Goal: Task Accomplishment & Management: Use online tool/utility

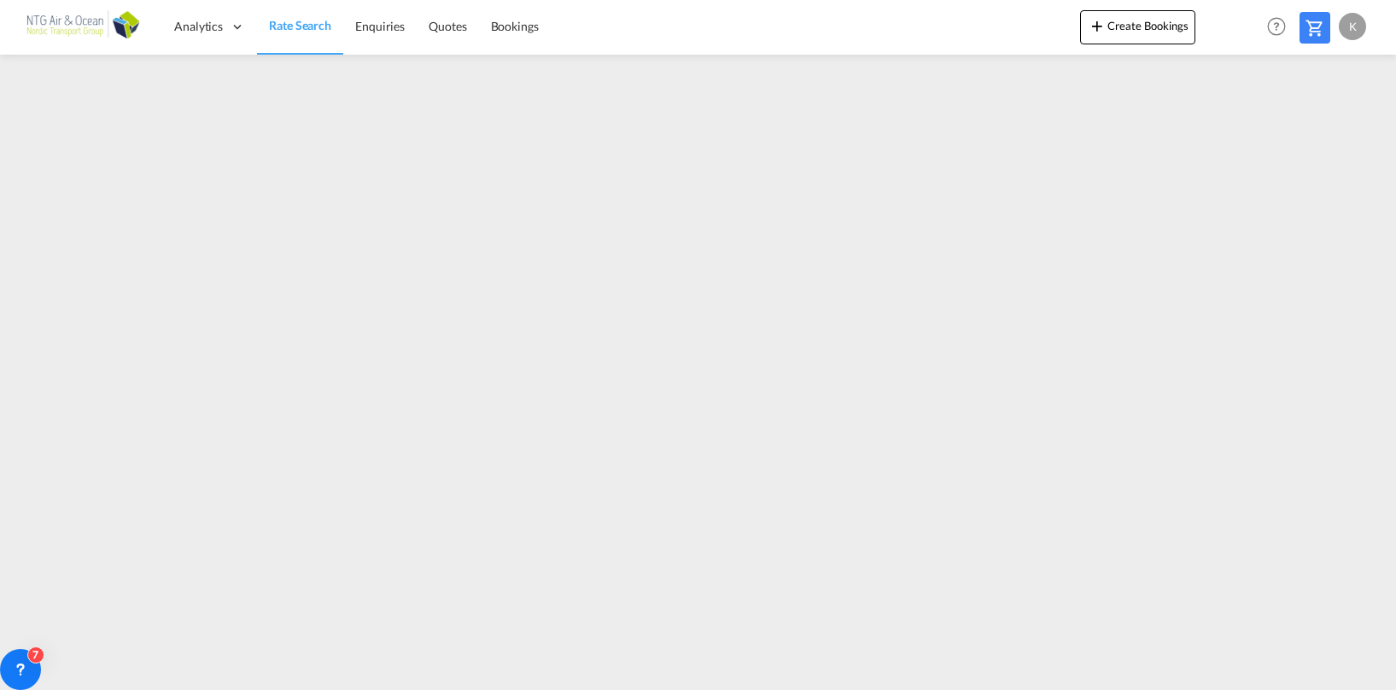
click at [1354, 28] on div "K" at bounding box center [1352, 26] width 27 height 27
click at [1322, 126] on button "Logout" at bounding box center [1332, 131] width 111 height 34
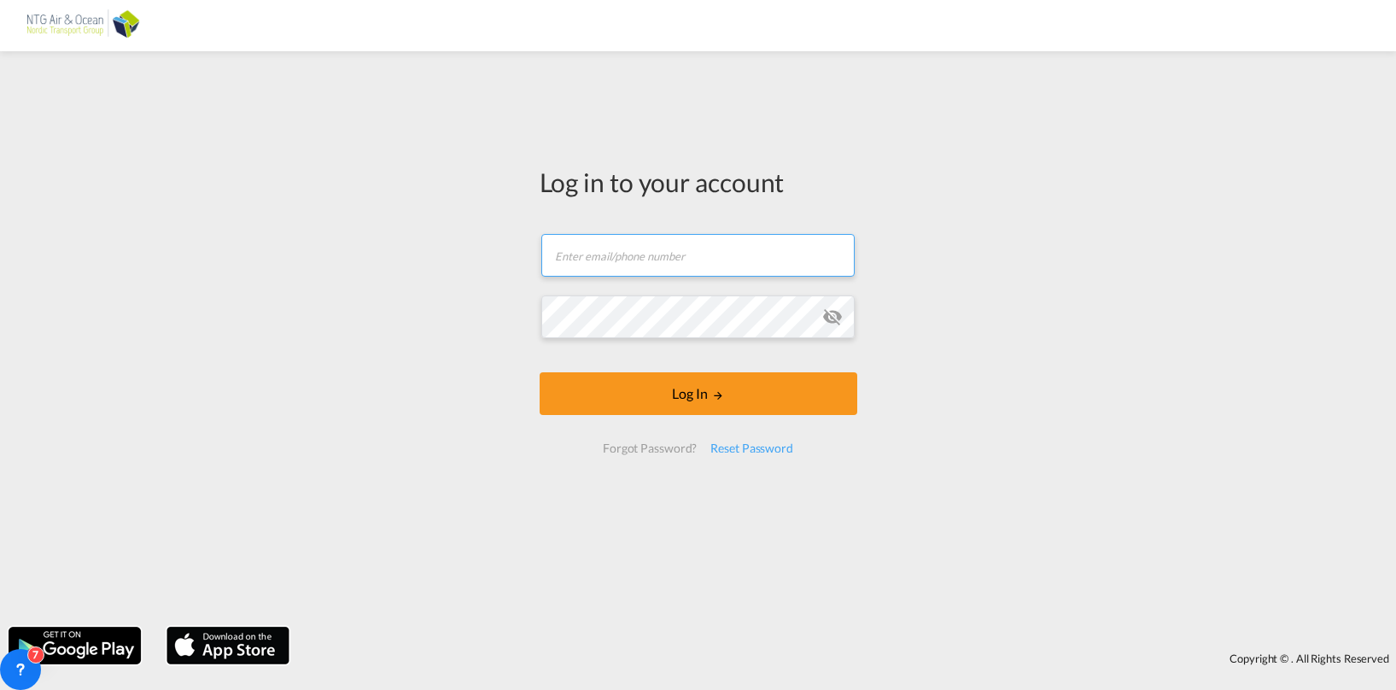
type input "[EMAIL_ADDRESS][DOMAIN_NAME]"
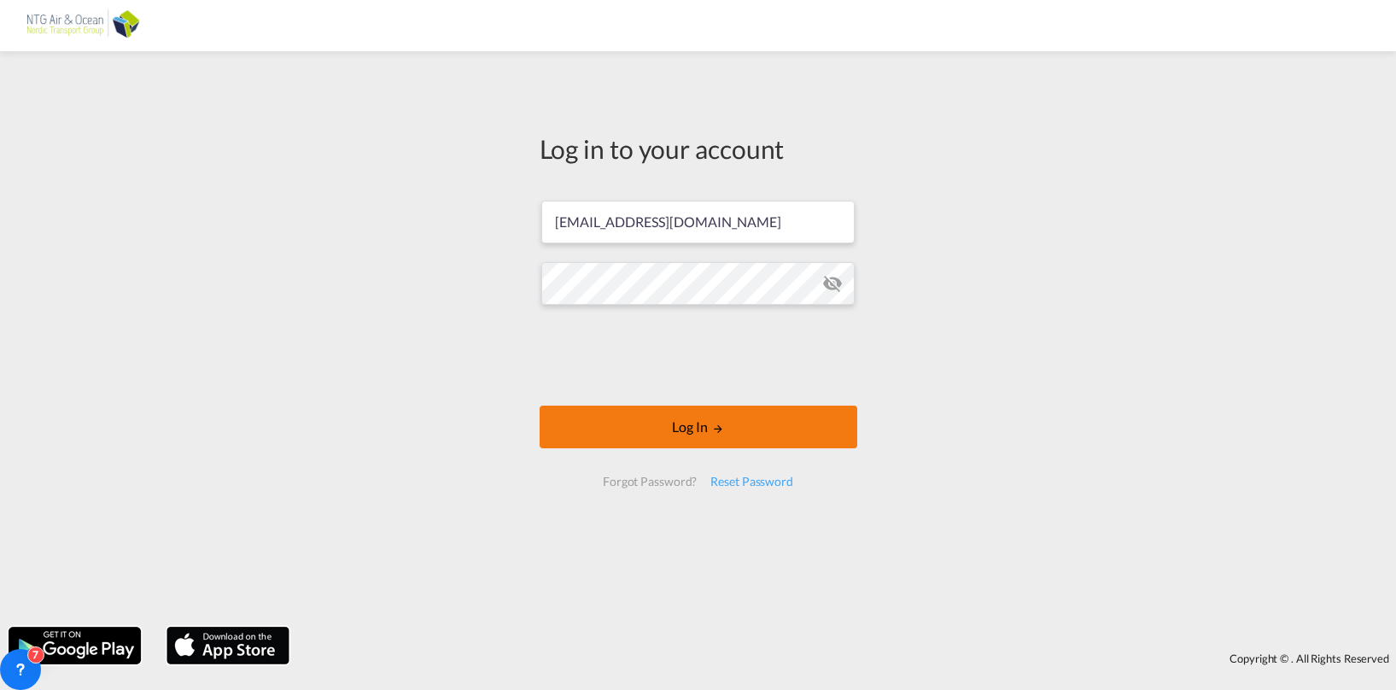
click at [687, 427] on button "Log In" at bounding box center [699, 427] width 318 height 43
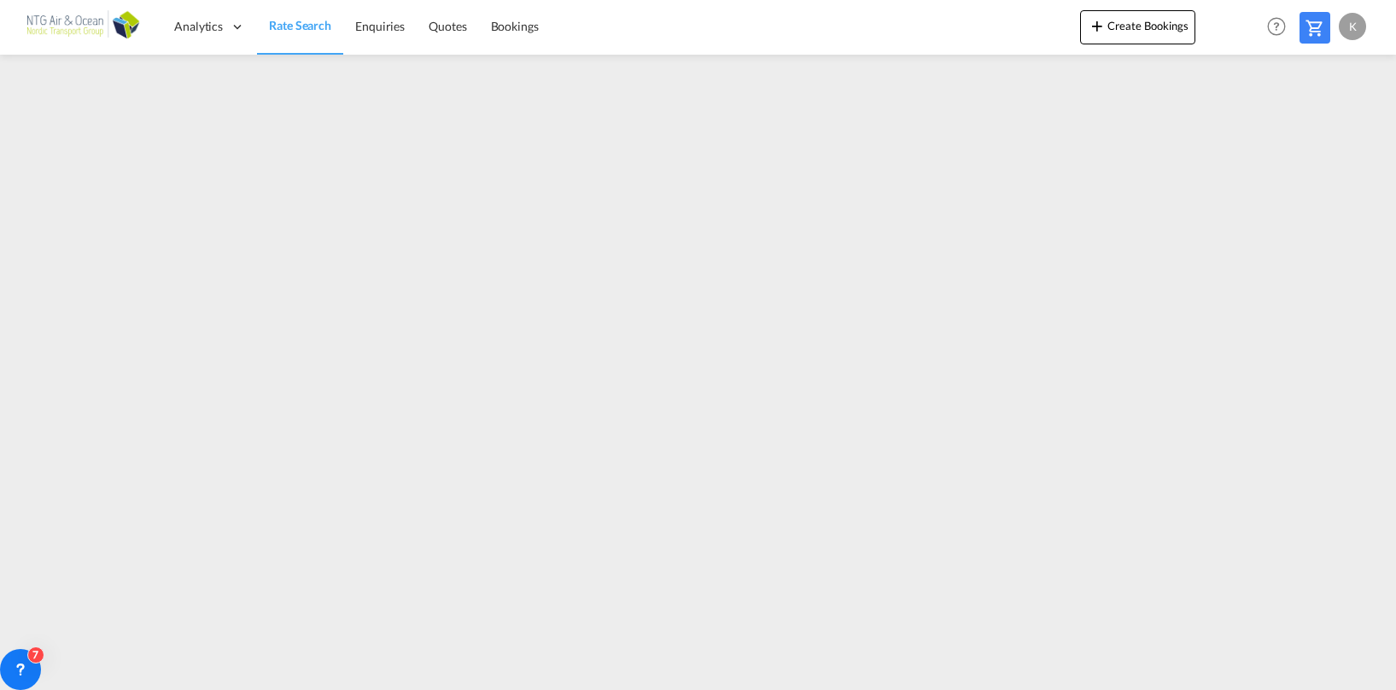
click at [1356, 26] on div "K" at bounding box center [1352, 26] width 27 height 27
click at [1309, 134] on button "Logout" at bounding box center [1332, 131] width 111 height 34
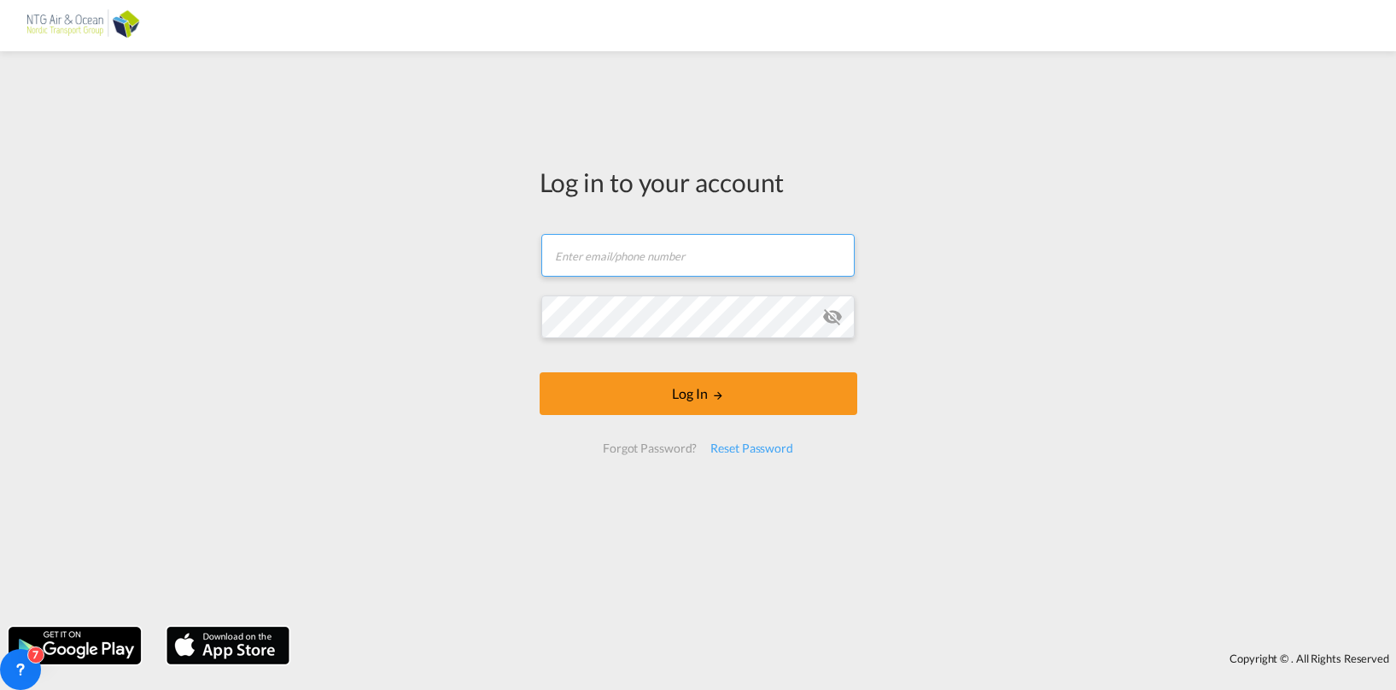
type input "[EMAIL_ADDRESS][DOMAIN_NAME]"
